Goal: Task Accomplishment & Management: Manage account settings

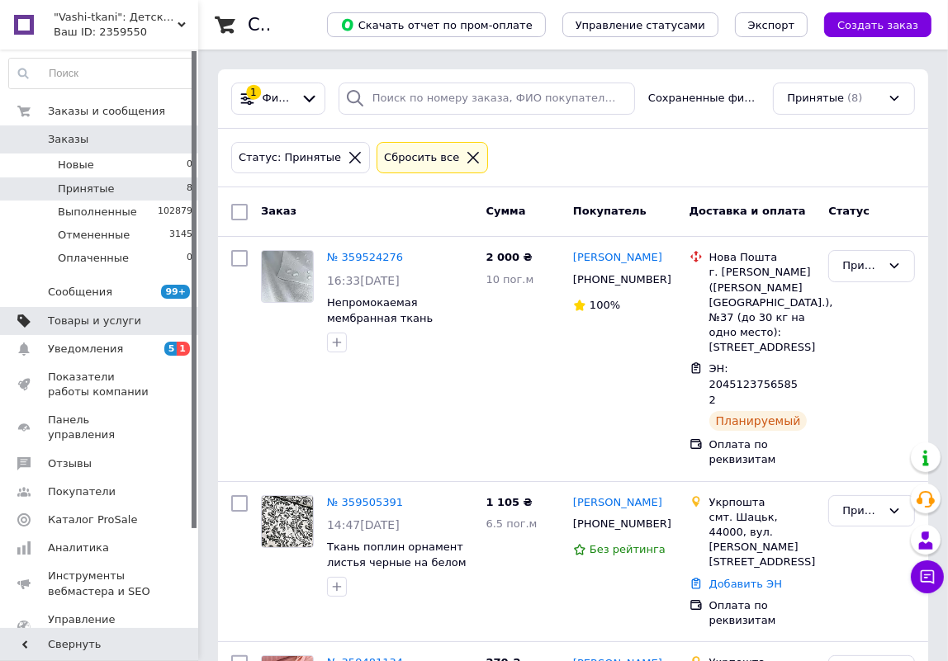
click at [141, 329] on link "Товары и услуги" at bounding box center [101, 321] width 202 height 28
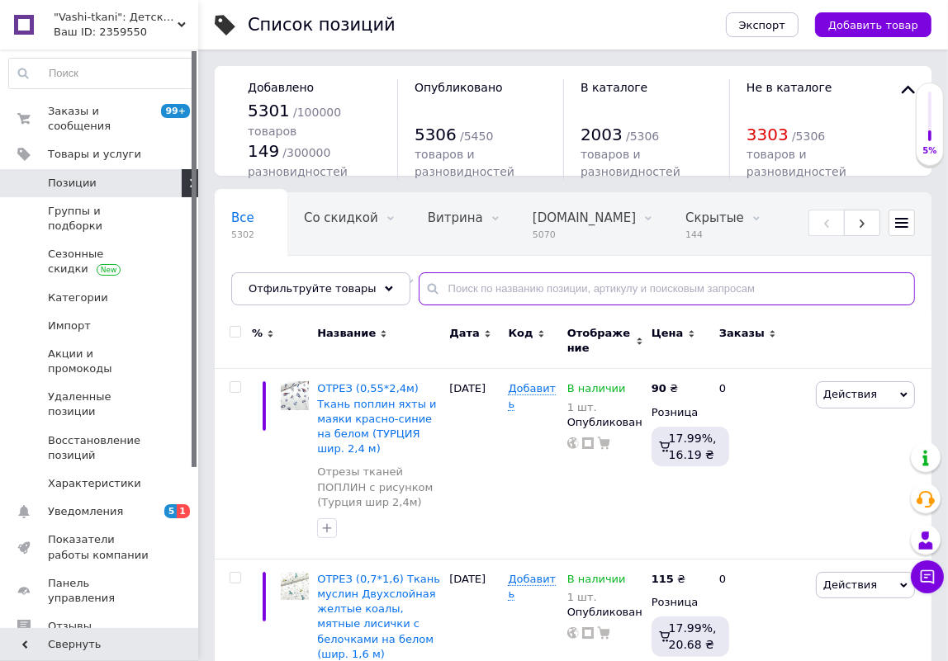
click at [604, 283] on input "text" at bounding box center [667, 288] width 496 height 33
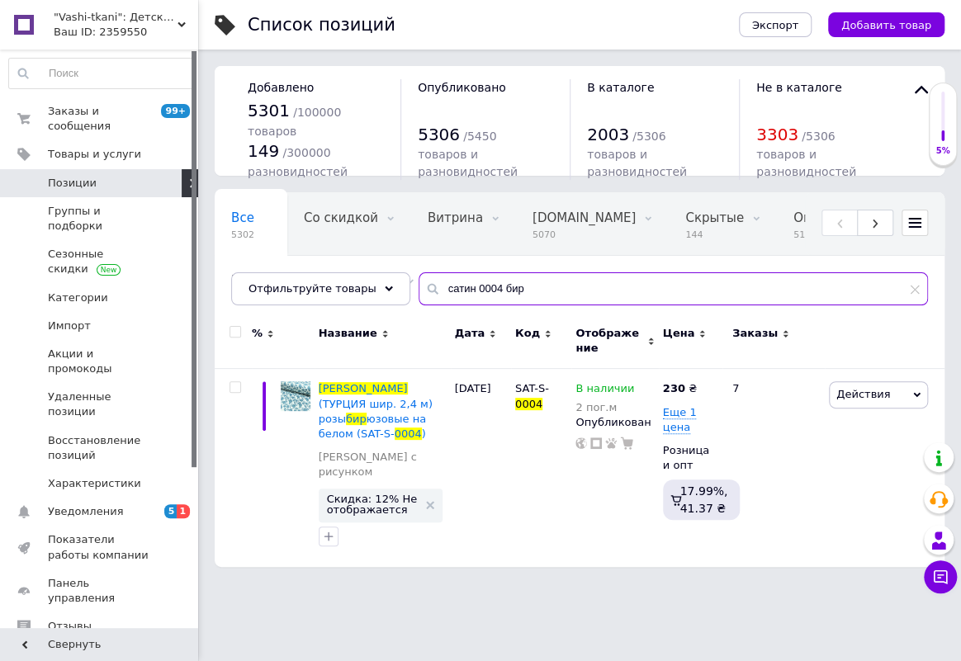
type input "сатин 0004 бир"
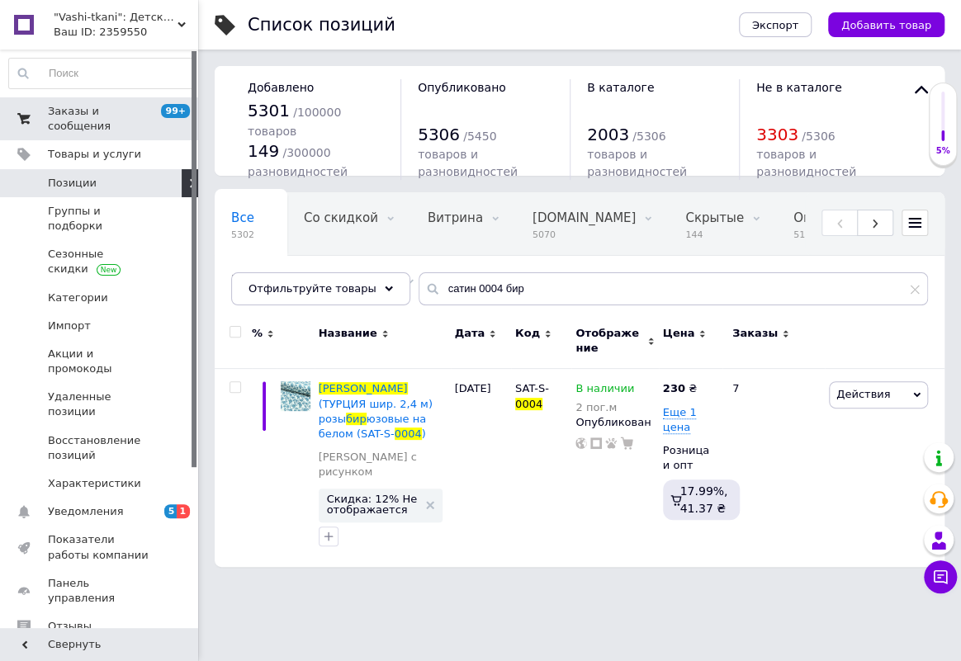
click at [124, 115] on span "Заказы и сообщения" at bounding box center [100, 119] width 105 height 30
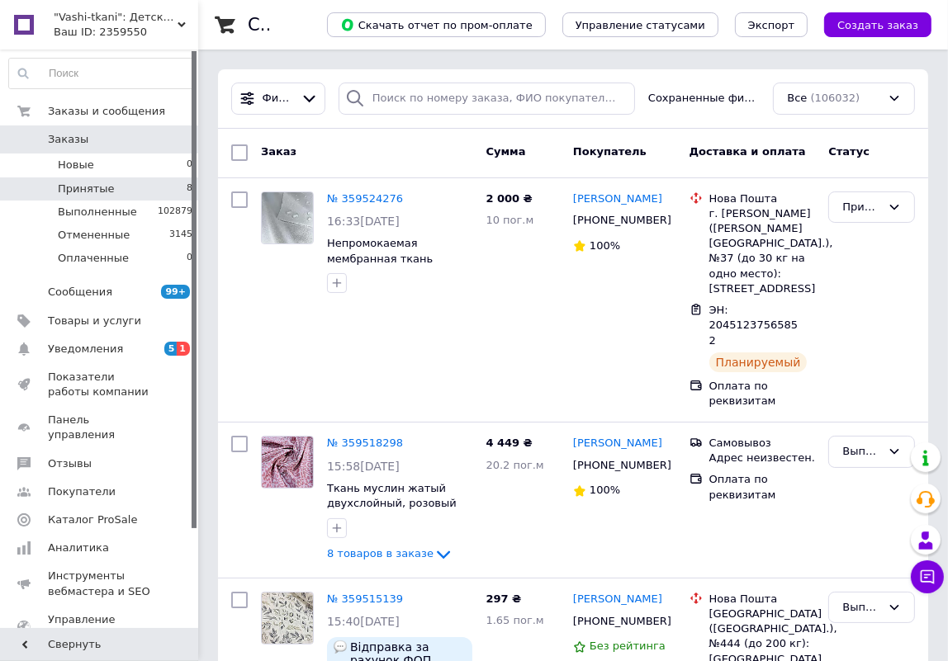
click at [123, 182] on li "Принятые 8" at bounding box center [101, 189] width 202 height 23
